Goal: Task Accomplishment & Management: Manage account settings

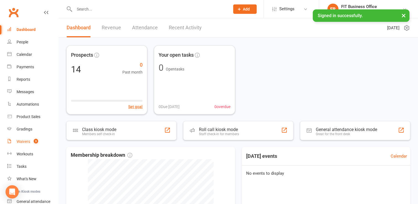
click at [21, 142] on div "Waivers" at bounding box center [24, 141] width 14 height 4
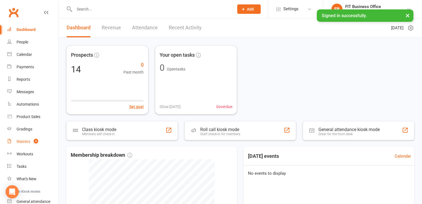
select select "100"
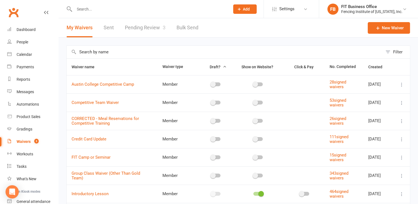
click at [134, 27] on link "Pending Review 3" at bounding box center [145, 27] width 41 height 19
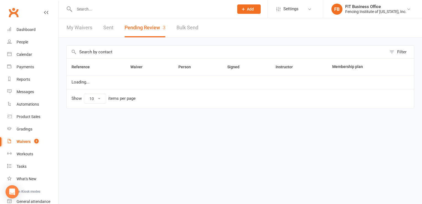
select select "100"
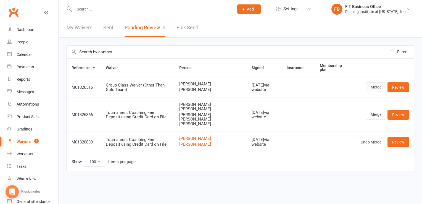
click at [372, 86] on link "Merge" at bounding box center [376, 87] width 20 height 10
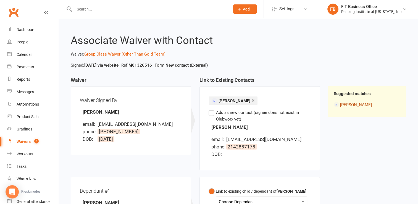
click at [345, 104] on link "[PERSON_NAME]" at bounding box center [356, 104] width 32 height 5
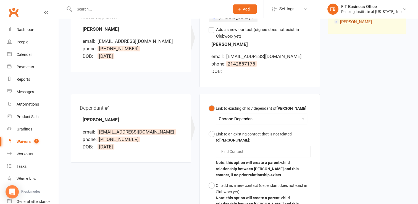
scroll to position [111, 0]
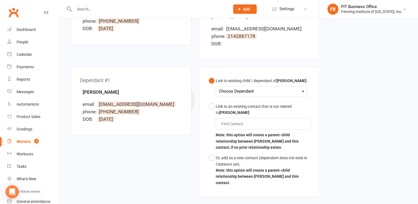
click at [304, 95] on div "Choose Dependant" at bounding box center [261, 91] width 85 height 7
click at [254, 110] on link "[PERSON_NAME]" at bounding box center [246, 104] width 55 height 12
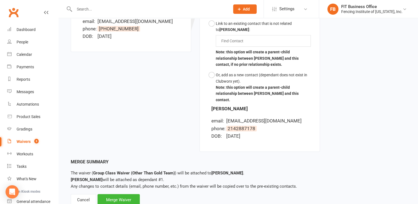
scroll to position [211, 0]
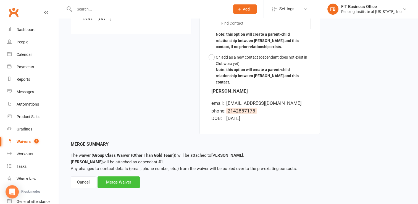
click at [118, 179] on div "Merge Waiver" at bounding box center [119, 182] width 42 height 12
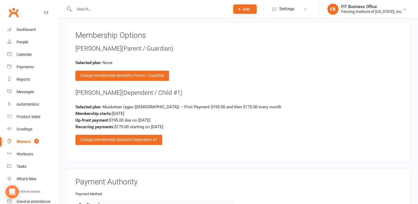
scroll to position [894, 0]
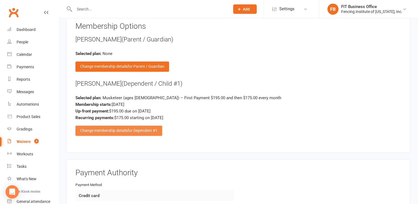
click at [103, 125] on div "Change membership details for Dependent #1" at bounding box center [118, 130] width 87 height 10
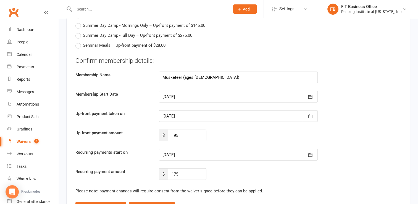
scroll to position [1290, 0]
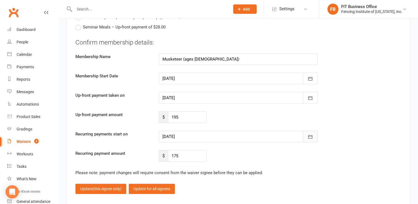
click at [313, 134] on icon "button" at bounding box center [311, 137] width 6 height 6
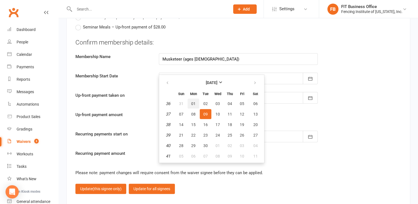
click at [195, 102] on button "01" at bounding box center [194, 104] width 12 height 10
type input "[DATE]"
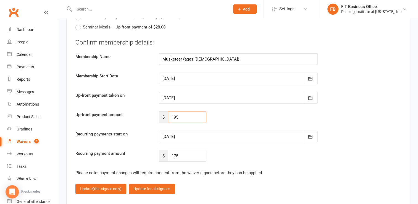
drag, startPoint x: 184, startPoint y: 115, endPoint x: 161, endPoint y: 120, distance: 23.1
click at [161, 120] on div "Confirm membership details: Membership Name Musketeer (ages [DEMOGRAPHIC_DATA])…" at bounding box center [238, 100] width 326 height 124
type input "107.5"
click at [97, 187] on span "(this signee only)" at bounding box center [107, 189] width 29 height 4
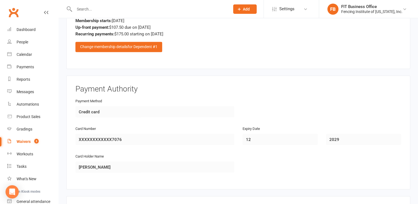
scroll to position [922, 0]
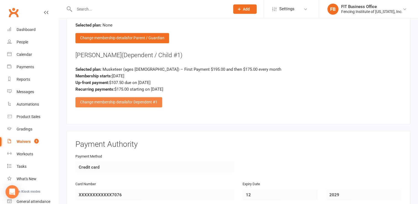
click at [116, 100] on div "Change membership details for Dependent #1" at bounding box center [118, 102] width 87 height 10
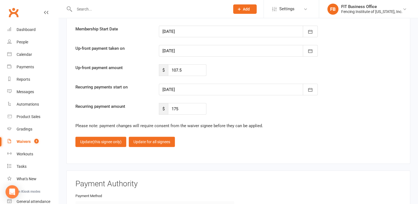
scroll to position [1355, 0]
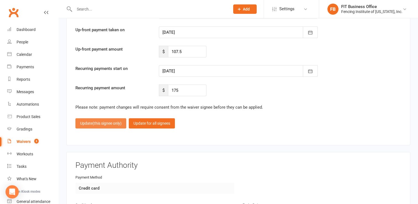
click at [95, 118] on button "Update (this signee only)" at bounding box center [100, 123] width 51 height 10
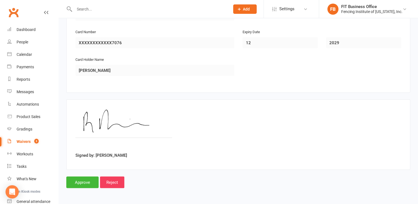
scroll to position [1069, 0]
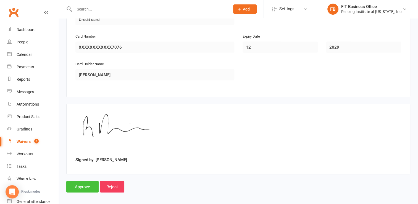
click at [83, 185] on input "Approve" at bounding box center [82, 187] width 32 height 12
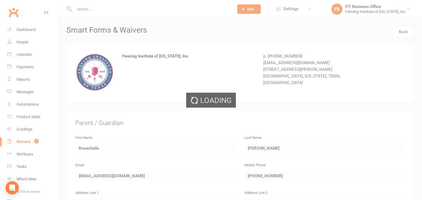
select select "100"
